Goal: Find specific page/section: Find specific page/section

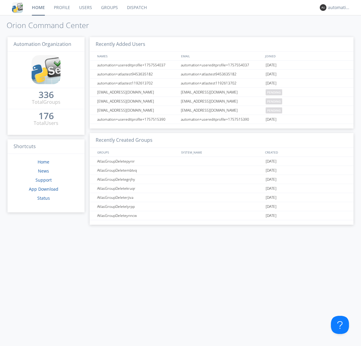
click at [136, 8] on link "Dispatch" at bounding box center [137, 7] width 29 height 15
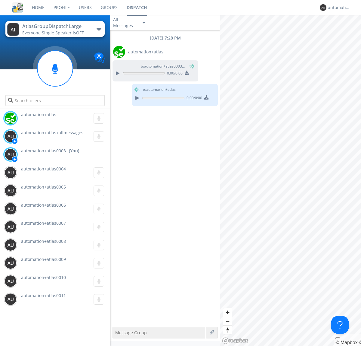
click at [99, 29] on div "button" at bounding box center [99, 29] width 5 height 2
click at [0, 0] on span "AtlasGroupDispatch" at bounding box center [0, 0] width 0 height 0
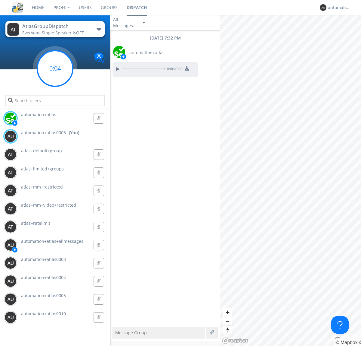
click at [55, 68] on g at bounding box center [55, 69] width 36 height 36
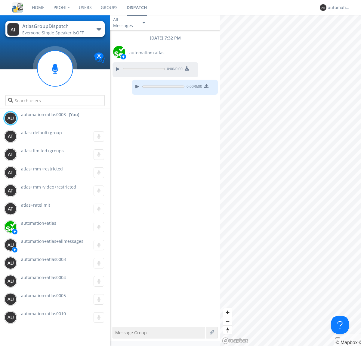
click at [99, 29] on div "button" at bounding box center [99, 29] width 5 height 2
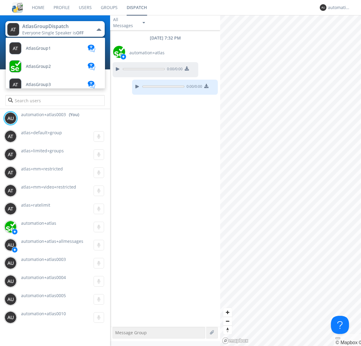
click at [47, 299] on span "AtlasGroupDispatch2" at bounding box center [47, 301] width 43 height 5
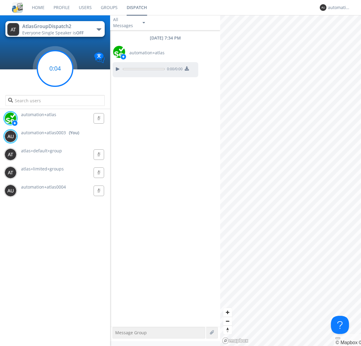
click at [55, 68] on g at bounding box center [55, 69] width 36 height 36
